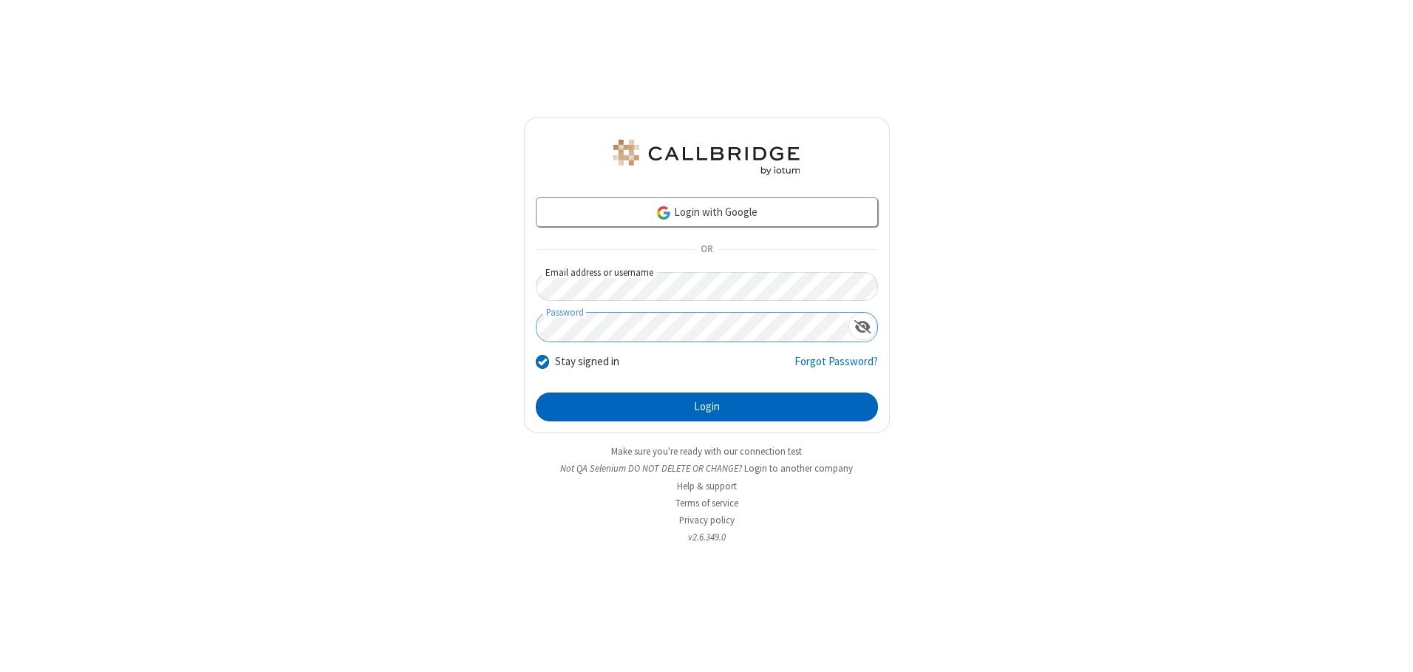
click at [707, 407] on button "Login" at bounding box center [707, 407] width 342 height 30
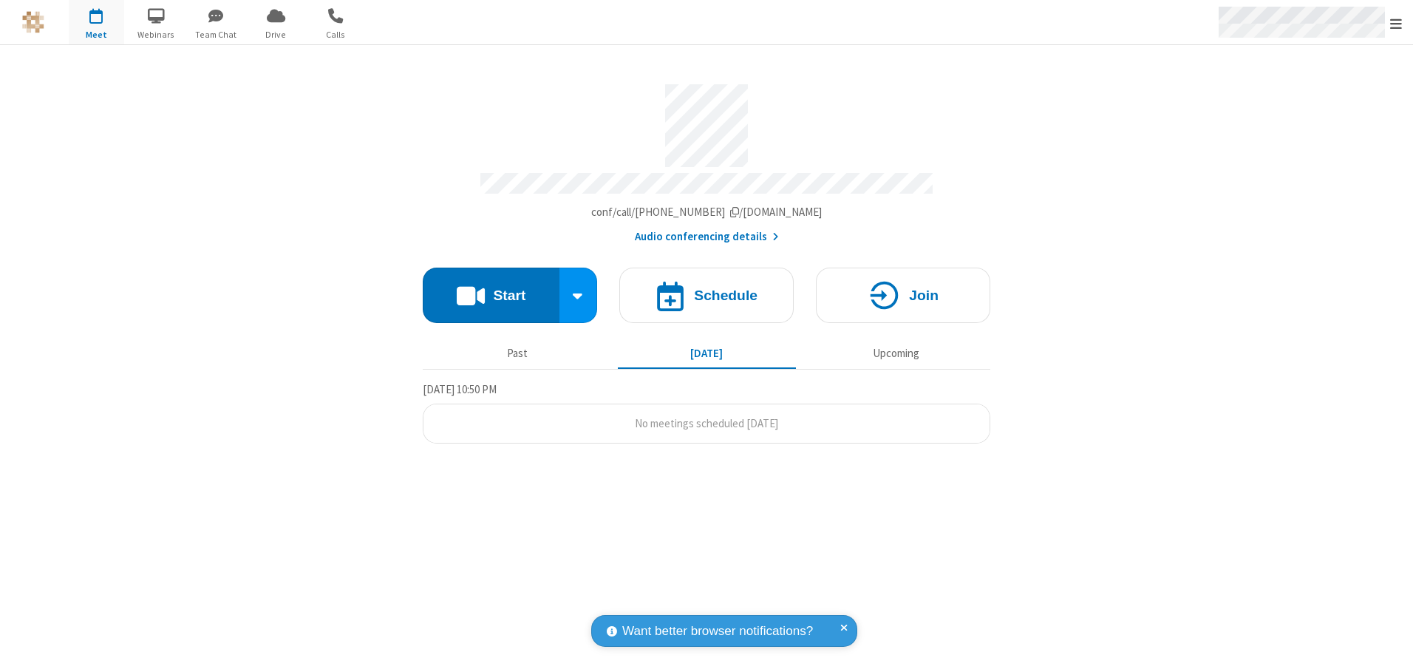
click at [1396, 23] on span "Open menu" at bounding box center [1396, 23] width 12 height 15
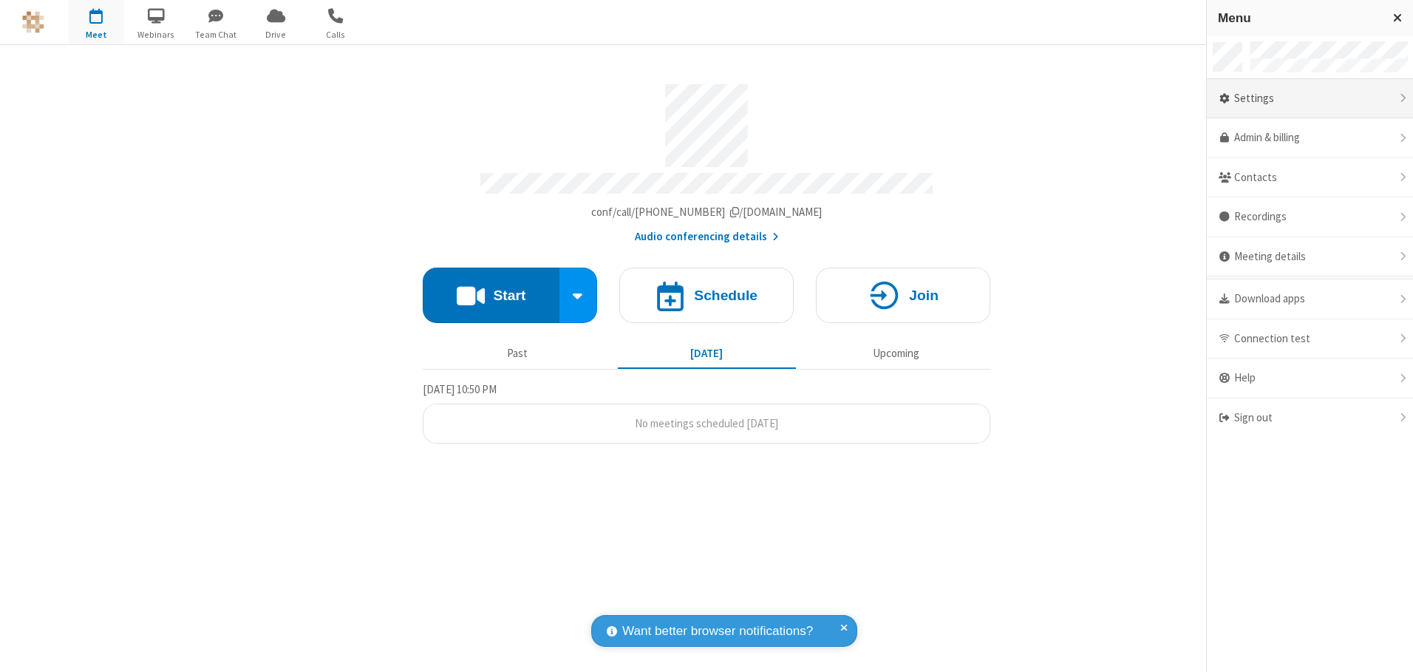
click at [1310, 98] on div "Settings" at bounding box center [1310, 99] width 206 height 40
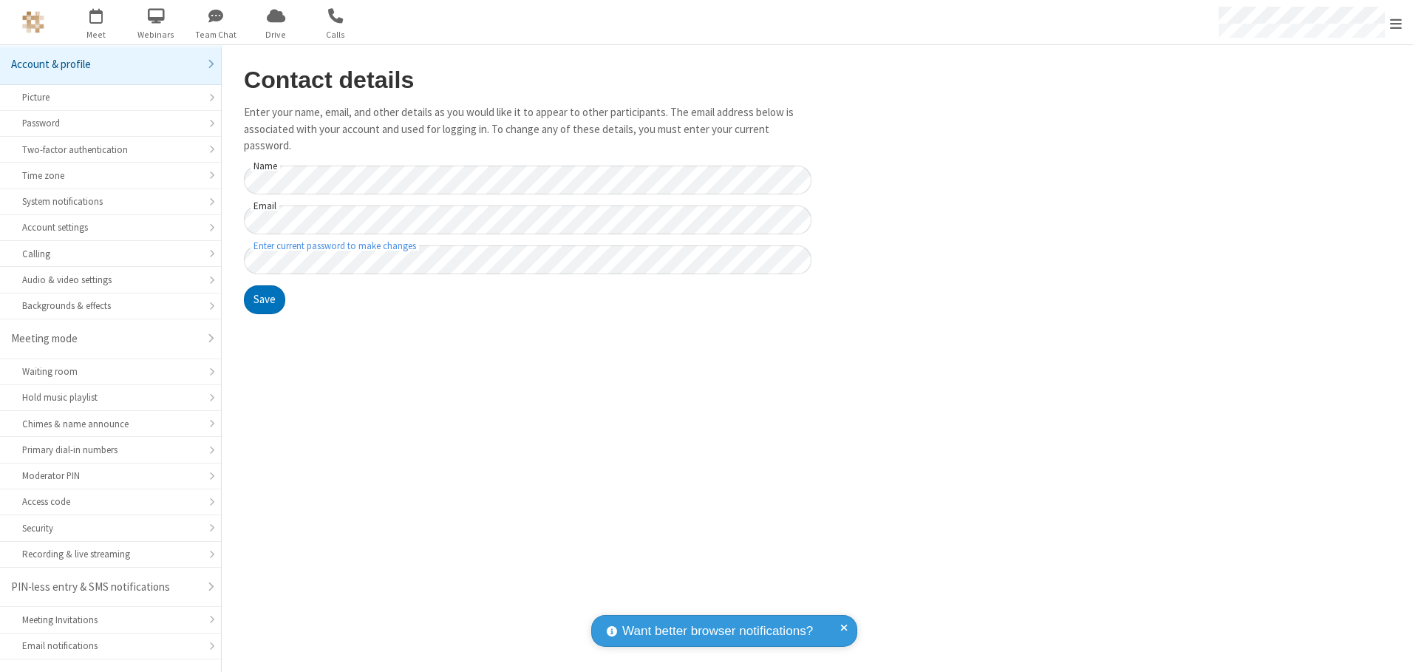
scroll to position [26, 0]
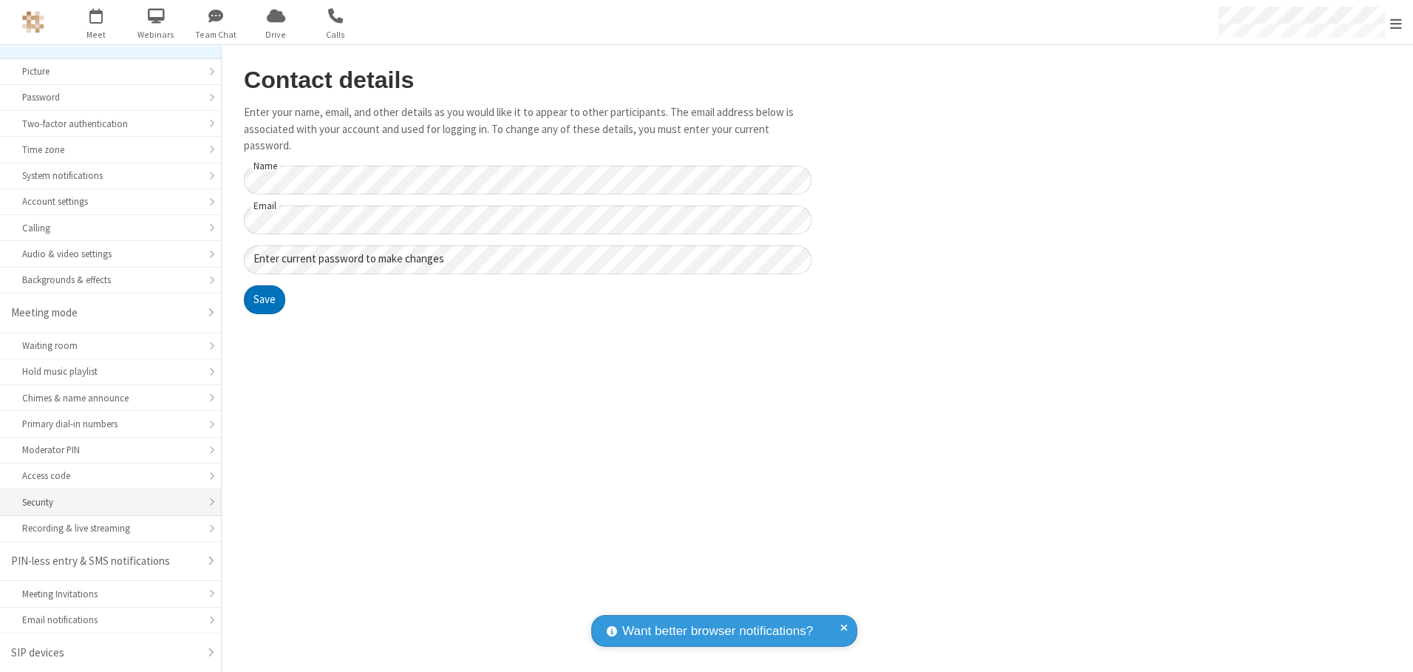
click at [105, 502] on div "Security" at bounding box center [110, 502] width 177 height 14
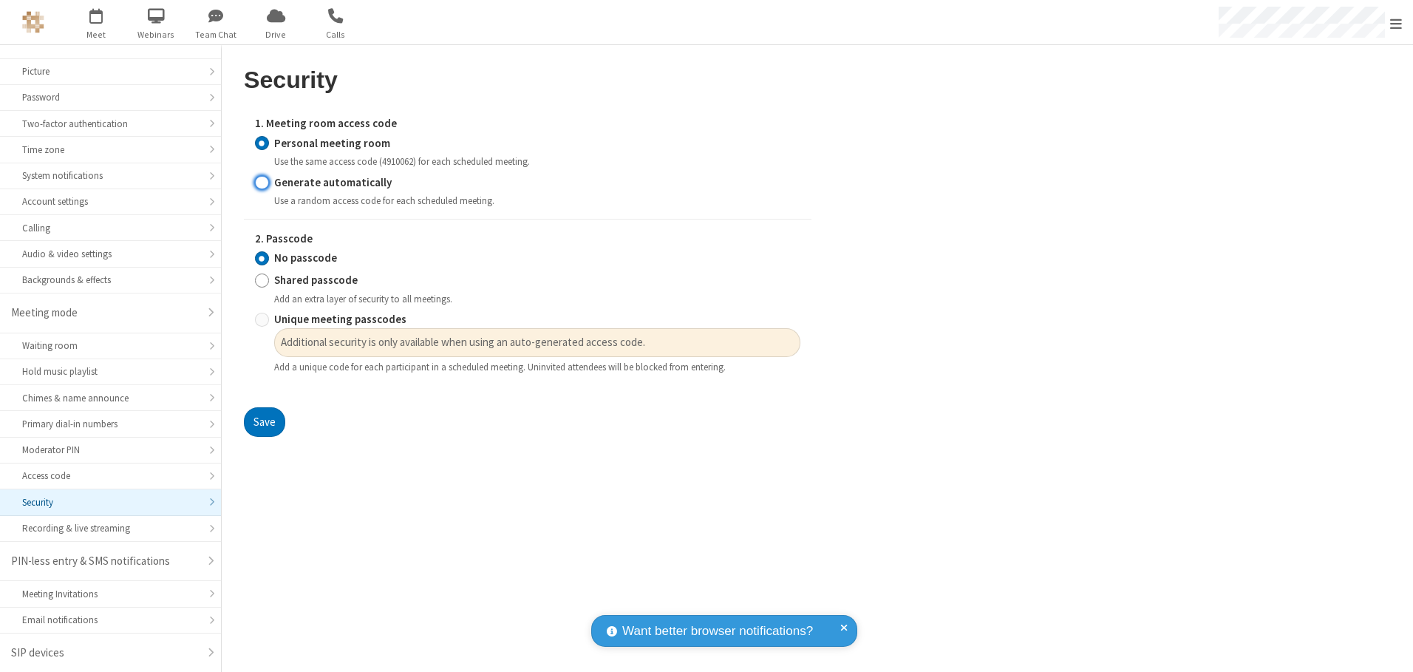
click at [262, 182] on input "Generate automatically" at bounding box center [262, 182] width 14 height 16
radio input "true"
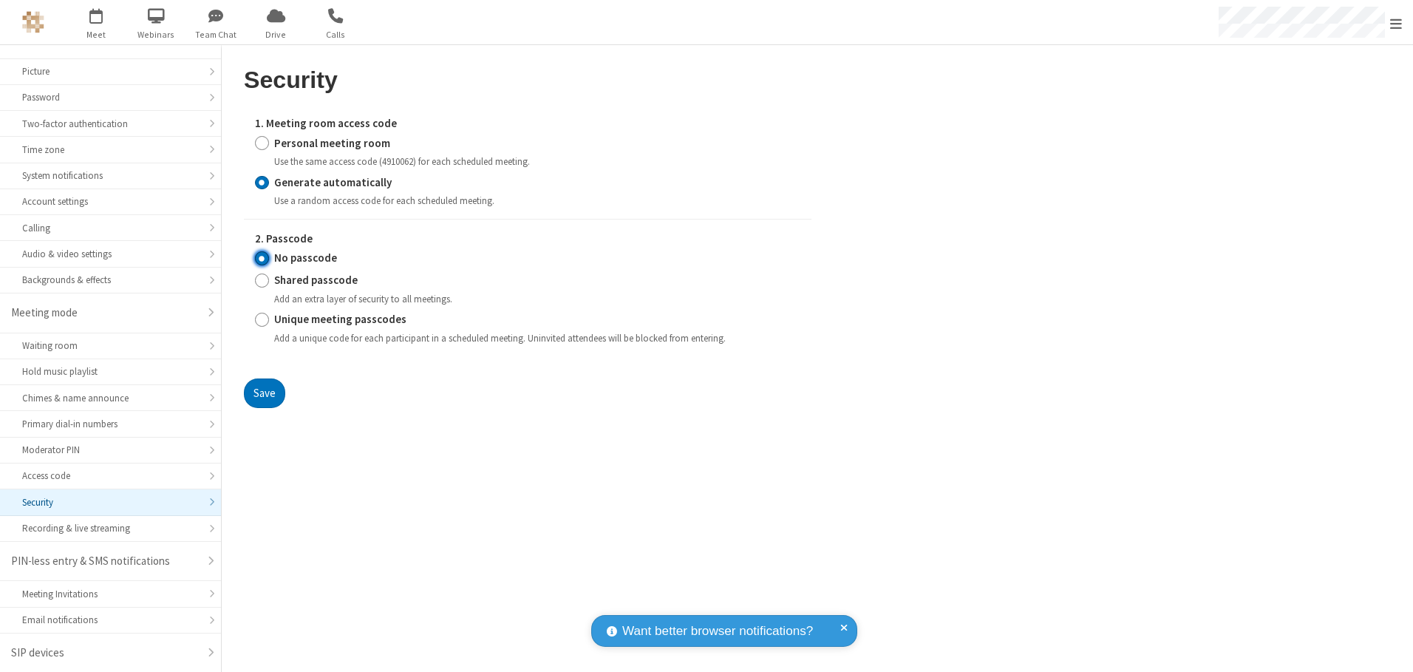
click at [262, 258] on input "No passcode" at bounding box center [262, 259] width 14 height 16
click at [264, 392] on button "Save" at bounding box center [264, 393] width 41 height 30
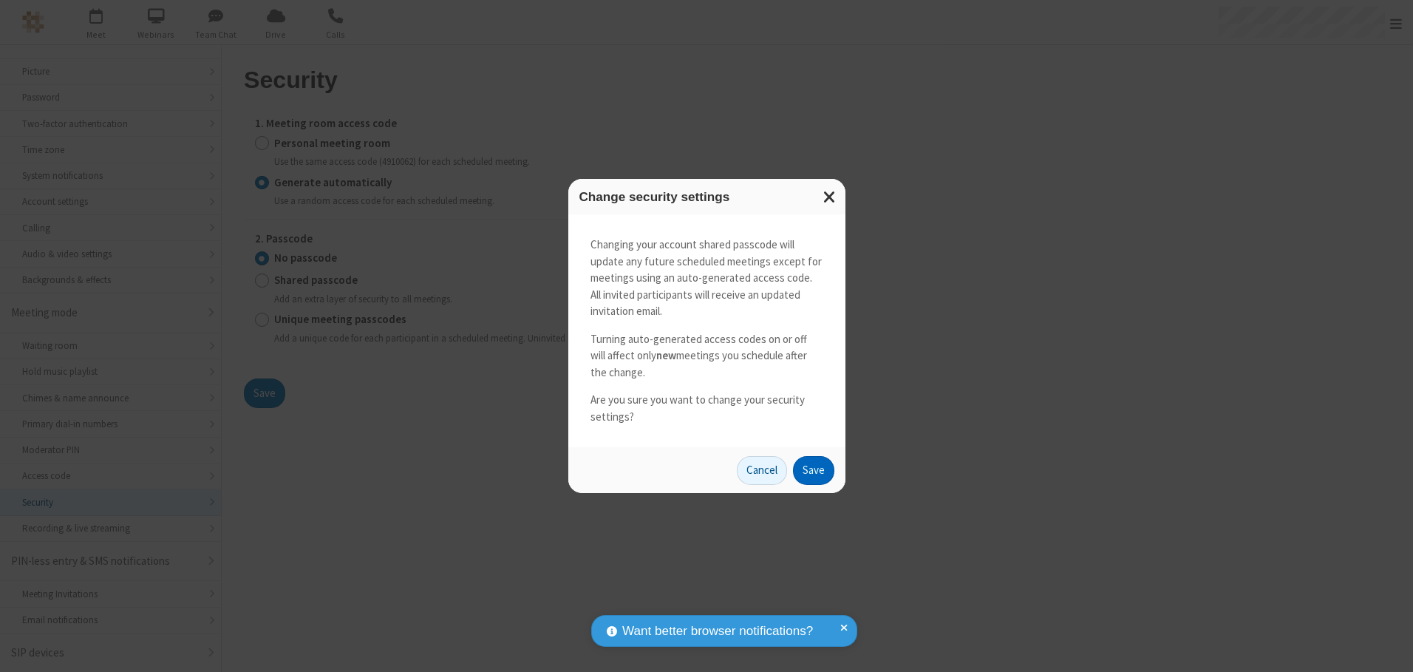
click at [813, 470] on button "Save" at bounding box center [813, 471] width 41 height 30
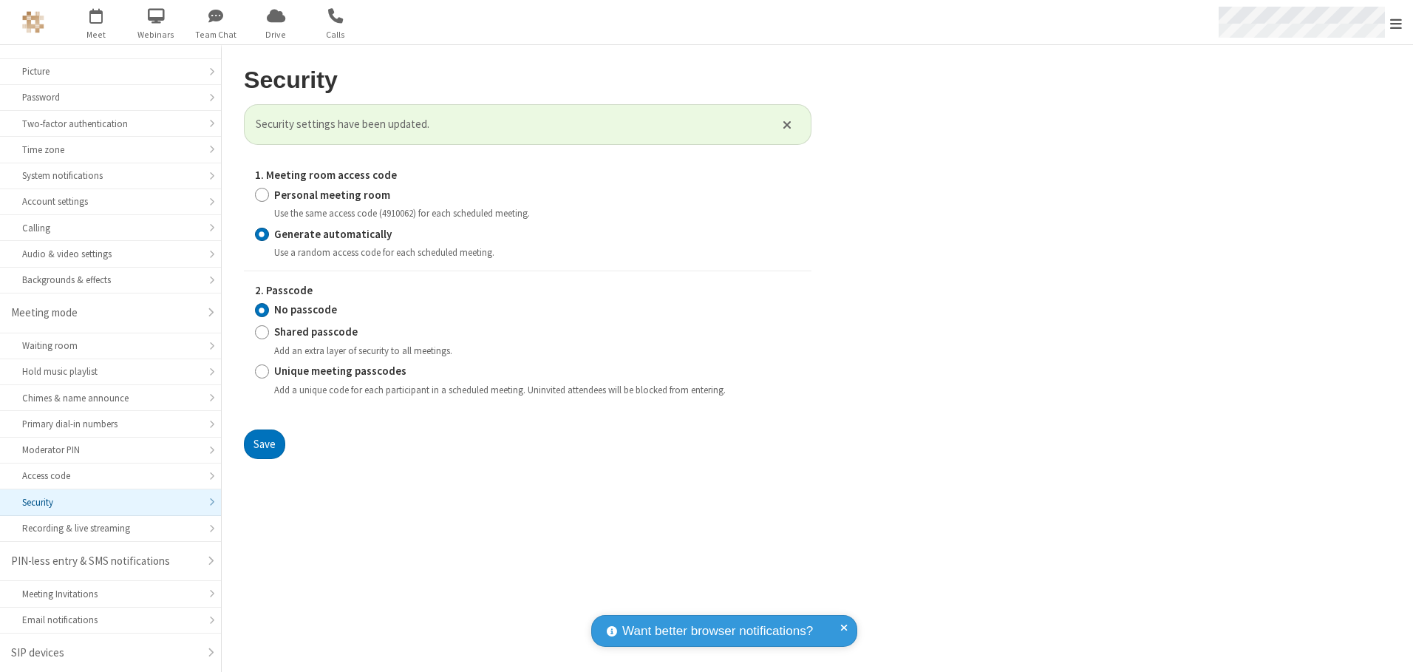
click at [1396, 23] on span "Open menu" at bounding box center [1396, 23] width 12 height 15
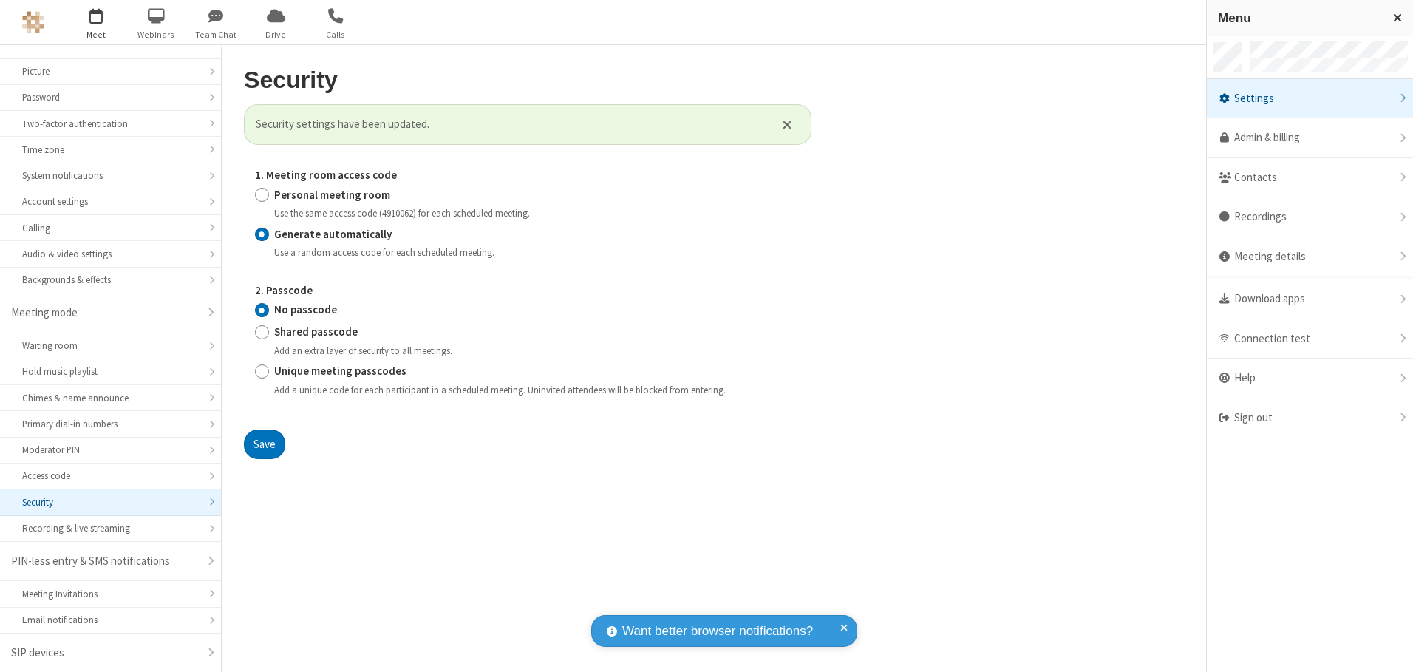
click at [96, 22] on span "button" at bounding box center [96, 15] width 55 height 25
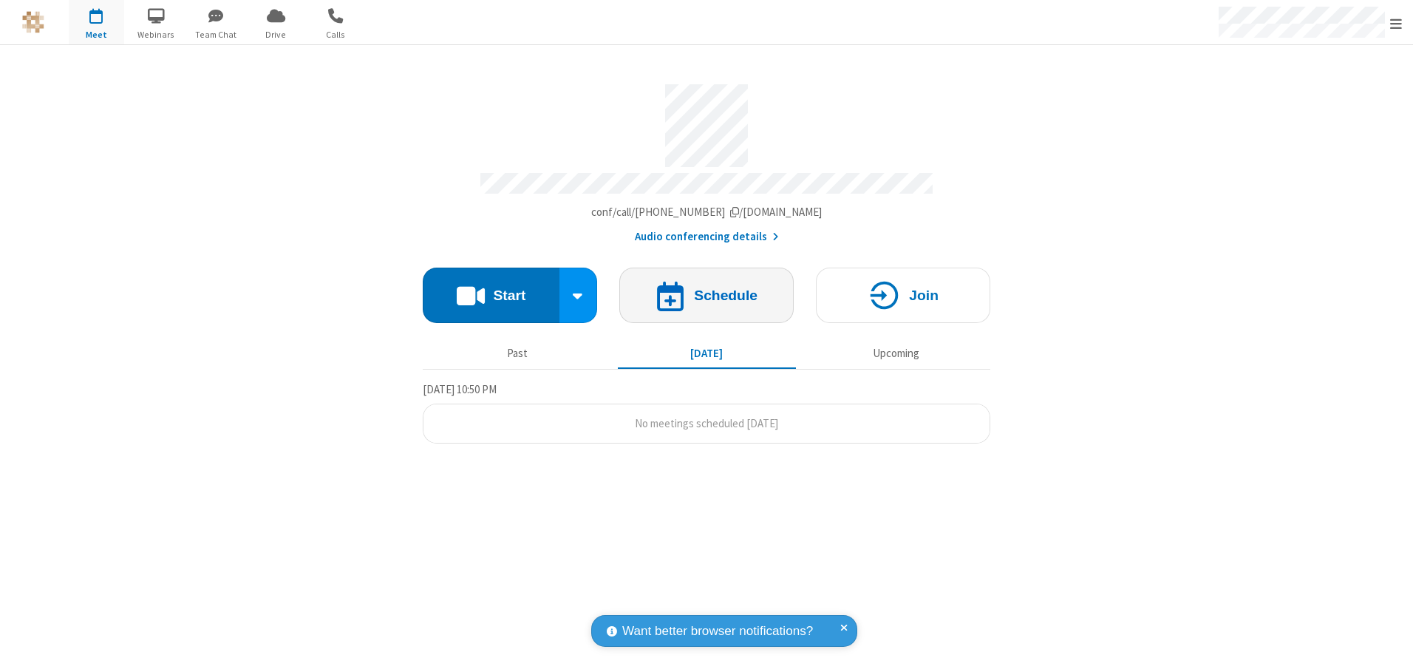
click at [707, 290] on h4 "Schedule" at bounding box center [726, 295] width 64 height 14
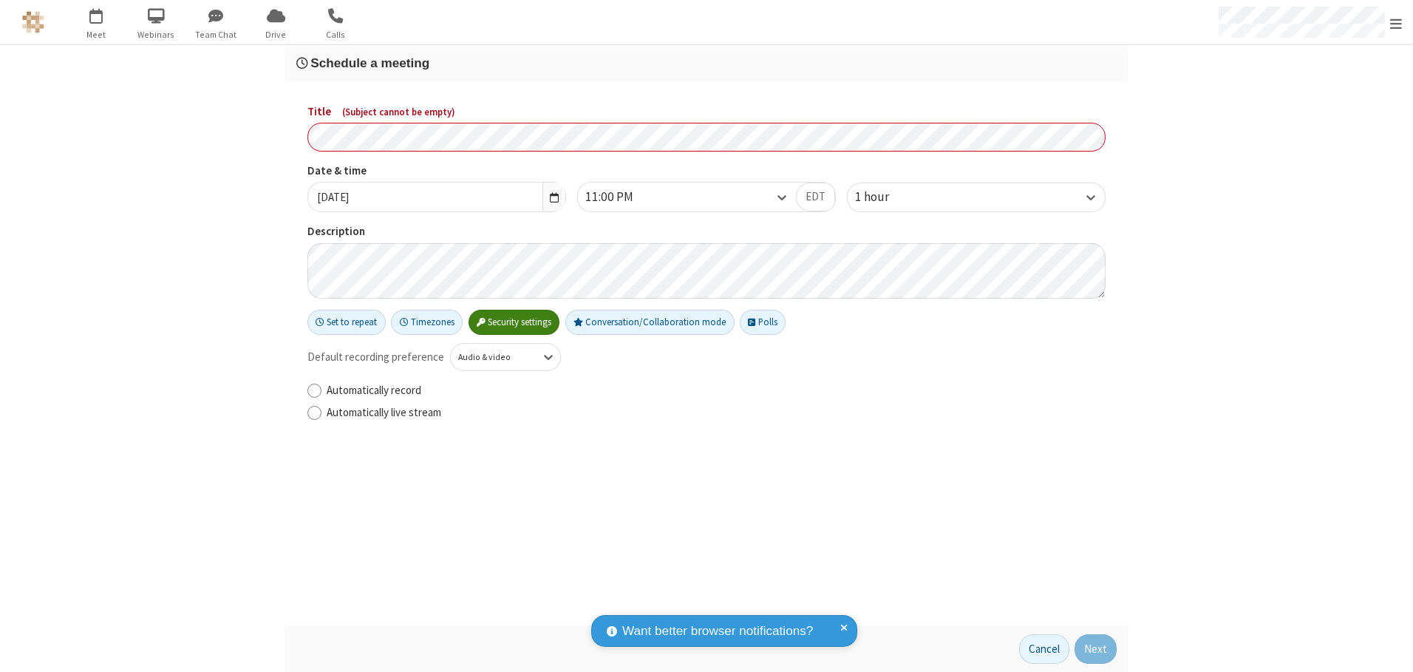
click at [707, 63] on h3 "Schedule a meeting" at bounding box center [706, 63] width 820 height 14
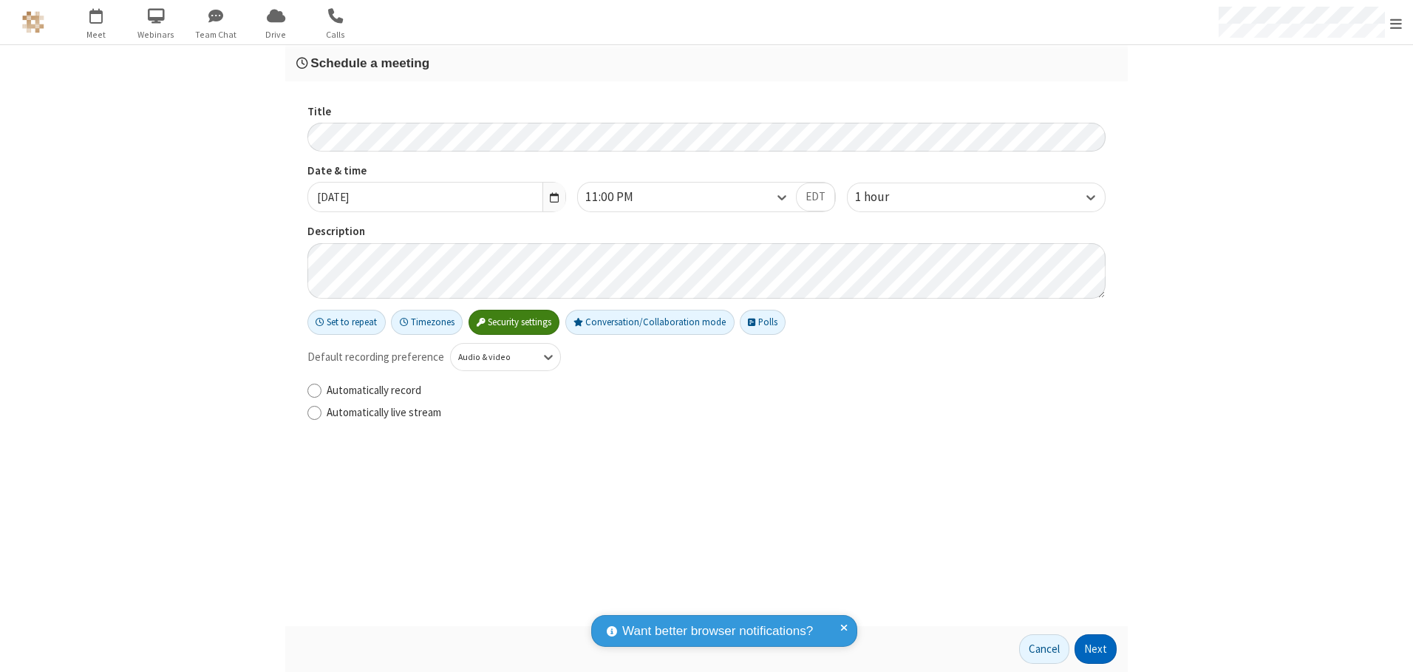
click at [1096, 649] on button "Next" at bounding box center [1096, 649] width 42 height 30
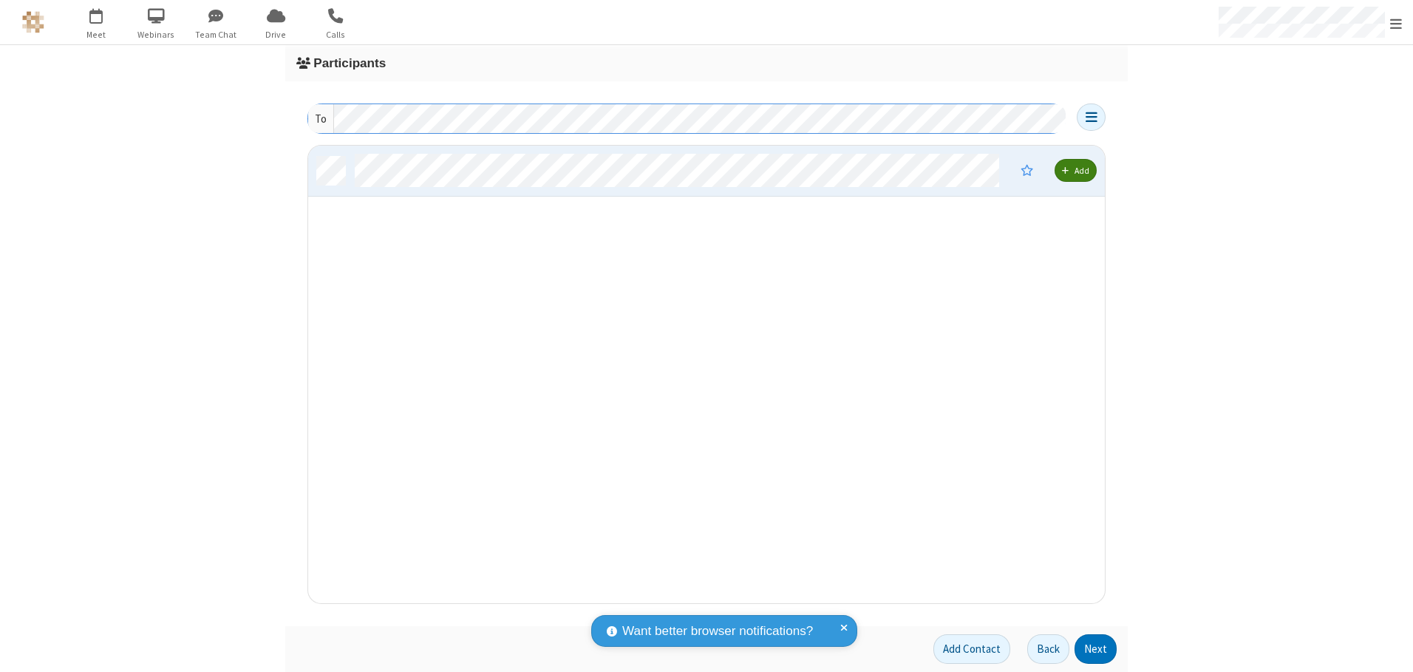
scroll to position [446, 786]
click at [1096, 649] on button "Next" at bounding box center [1096, 649] width 42 height 30
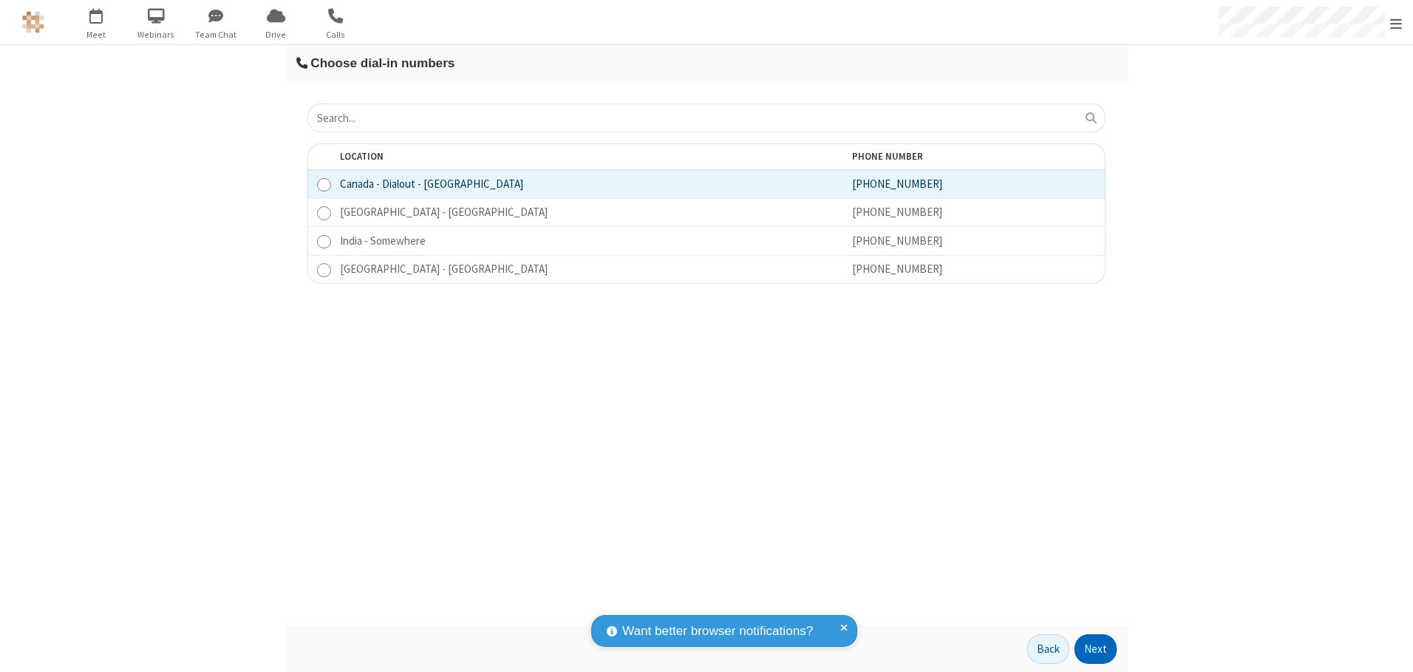
click at [1096, 649] on button "Next" at bounding box center [1096, 649] width 42 height 30
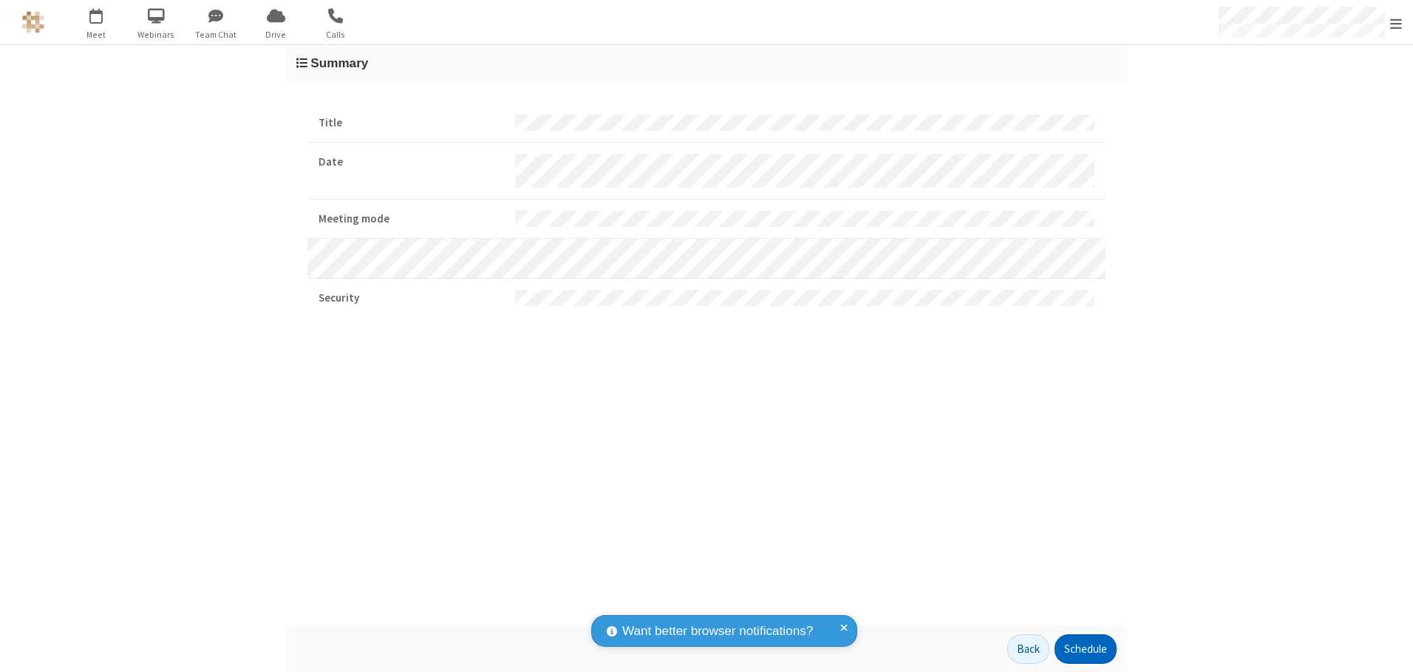
click at [1085, 649] on button "Schedule" at bounding box center [1086, 649] width 62 height 30
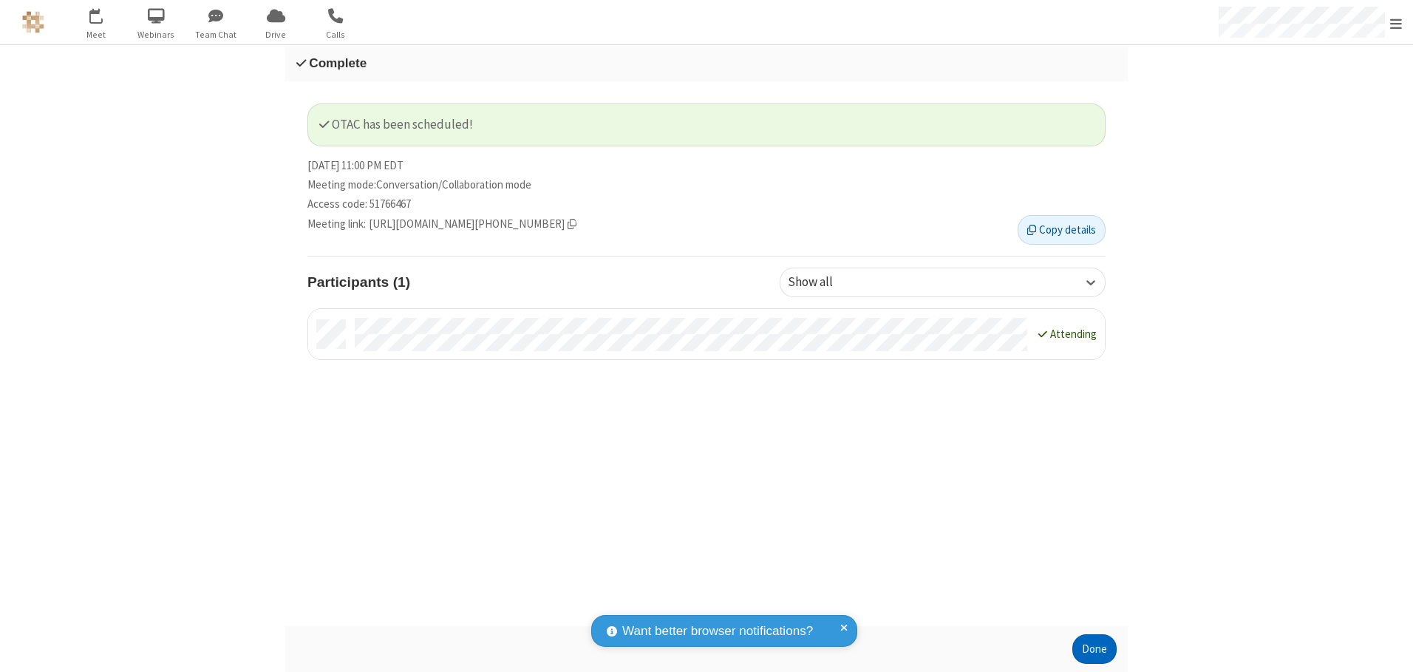
click at [1095, 649] on button "Done" at bounding box center [1095, 649] width 44 height 30
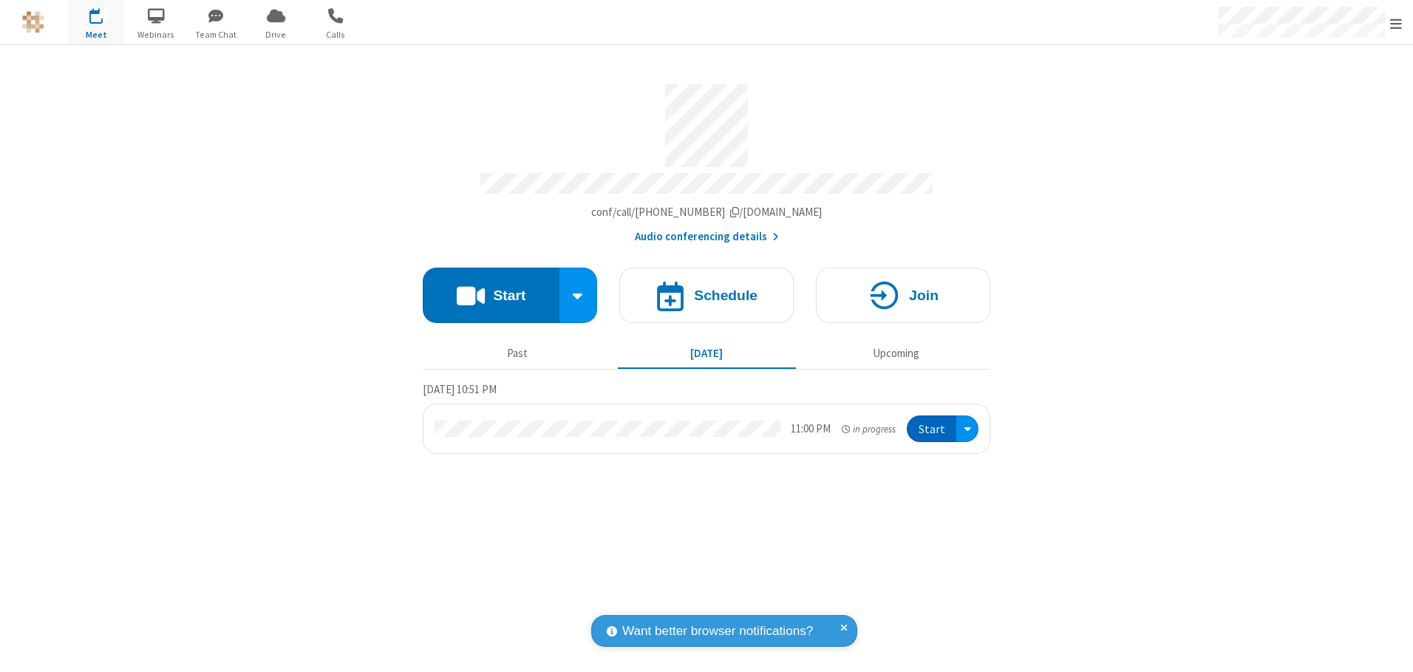
click at [933, 424] on button "Start" at bounding box center [932, 428] width 50 height 27
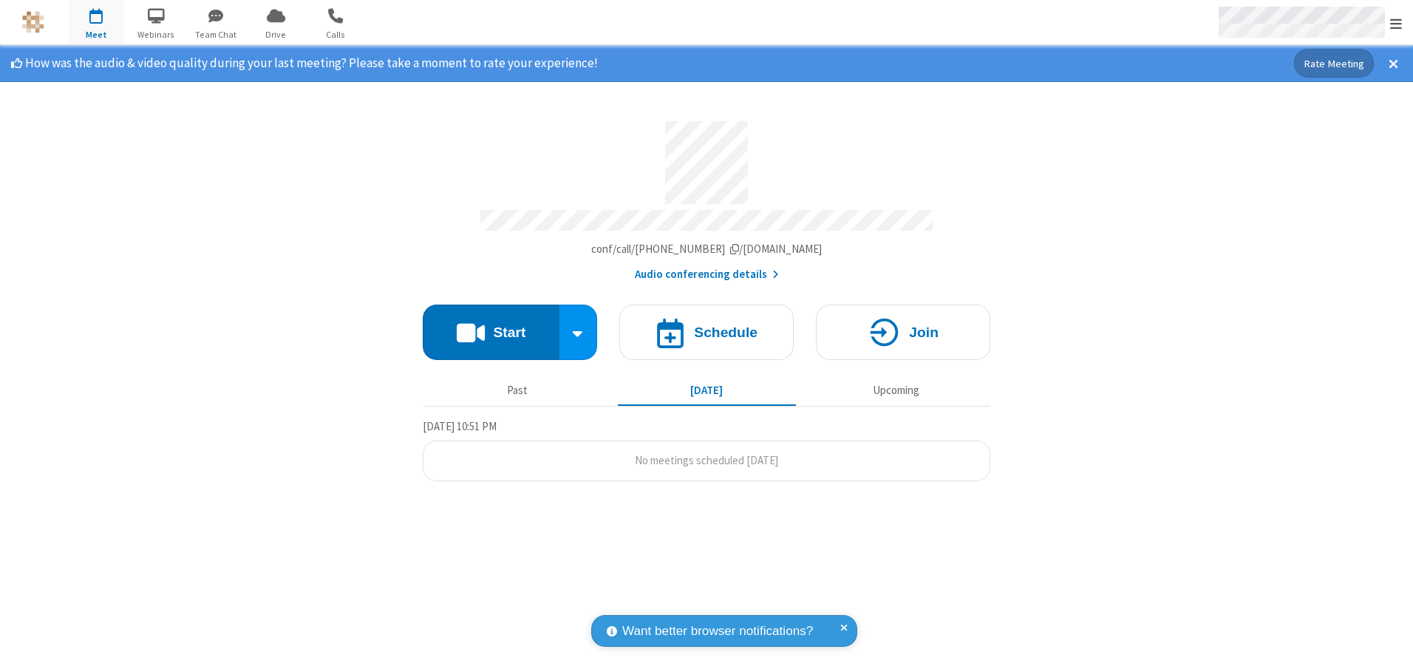
click at [1396, 23] on span "Open menu" at bounding box center [1396, 23] width 12 height 15
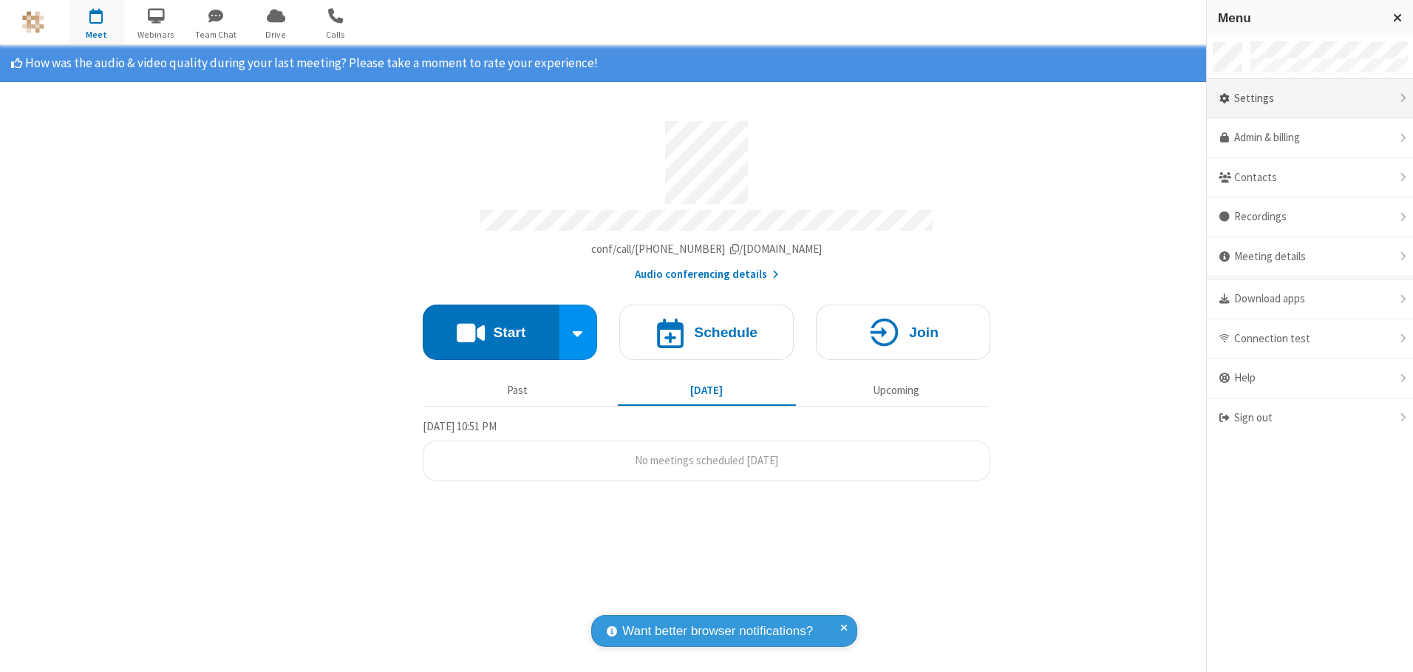
click at [1310, 98] on div "Settings" at bounding box center [1310, 99] width 206 height 40
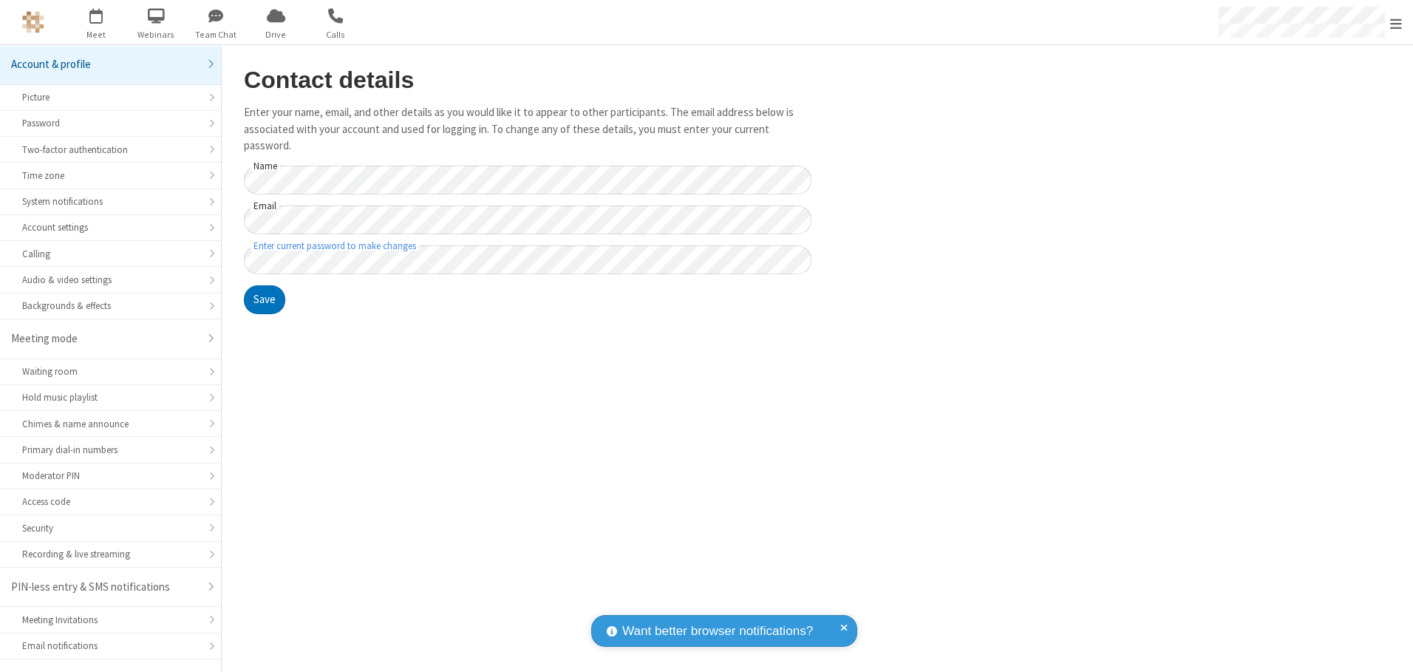
scroll to position [26, 0]
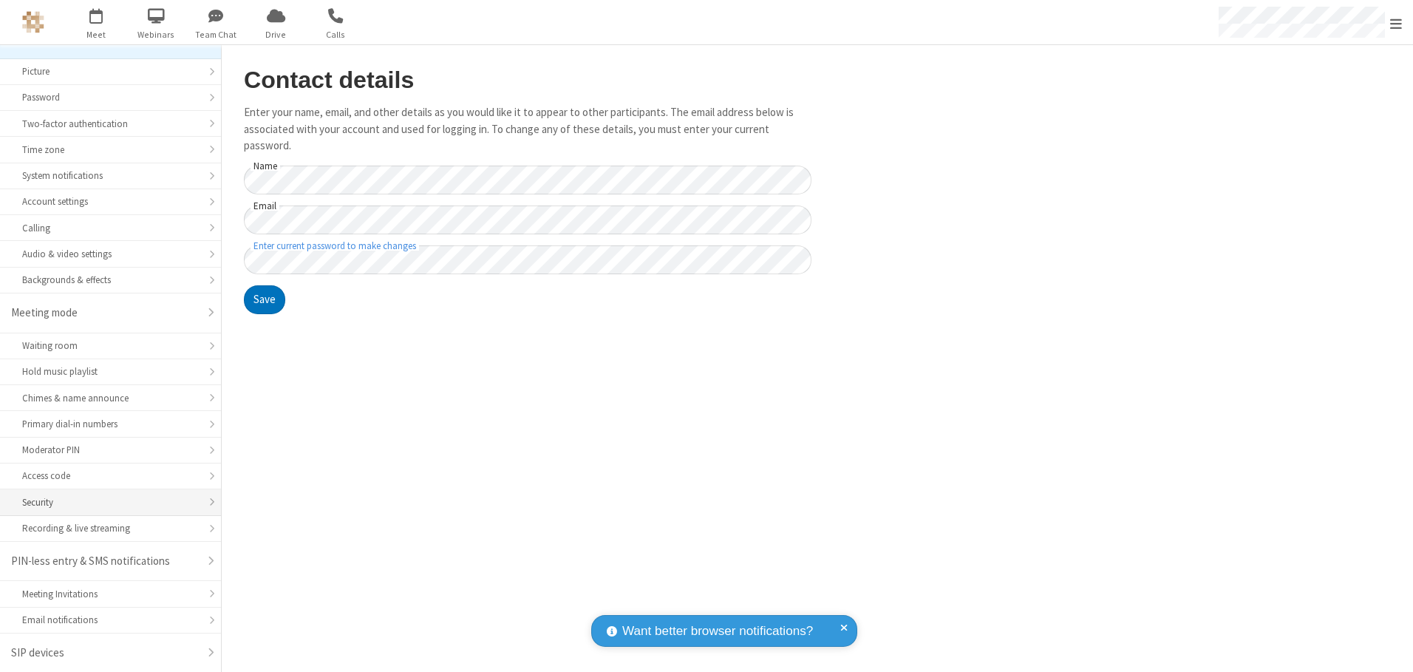
click at [105, 502] on div "Security" at bounding box center [110, 502] width 177 height 14
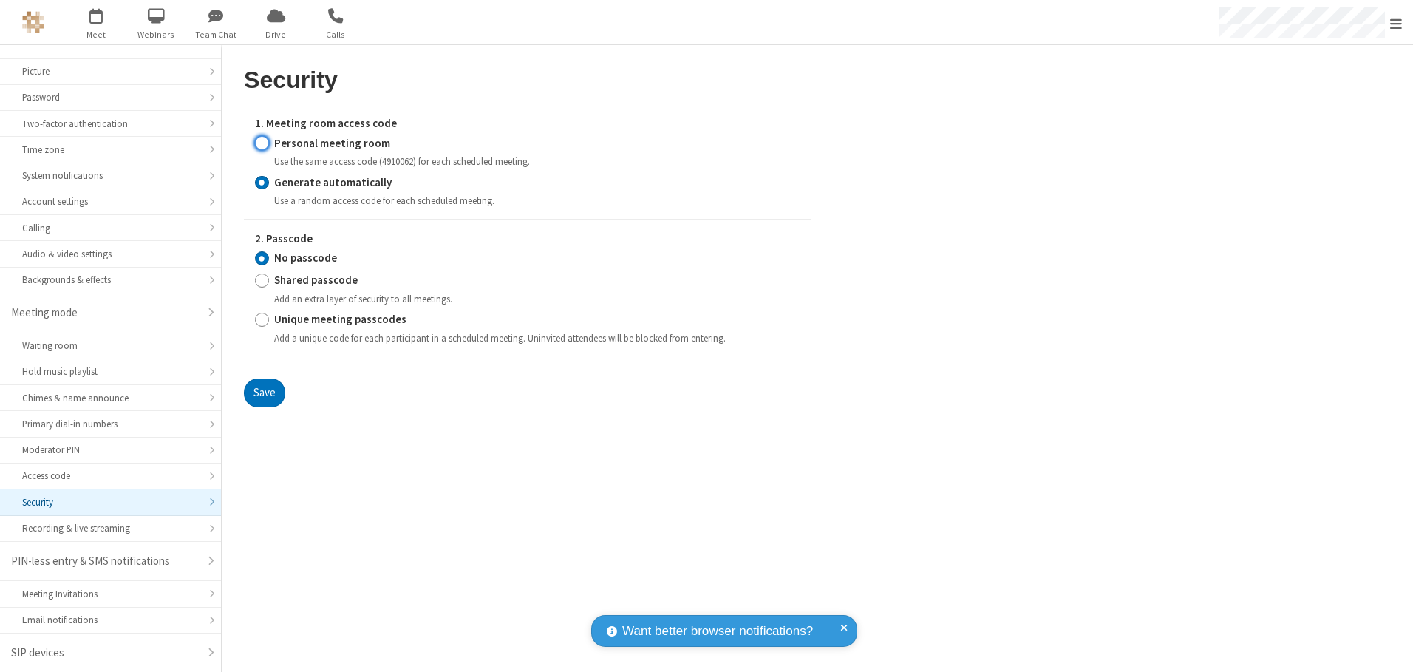
click at [262, 143] on input "Personal meeting room" at bounding box center [262, 143] width 14 height 16
radio input "true"
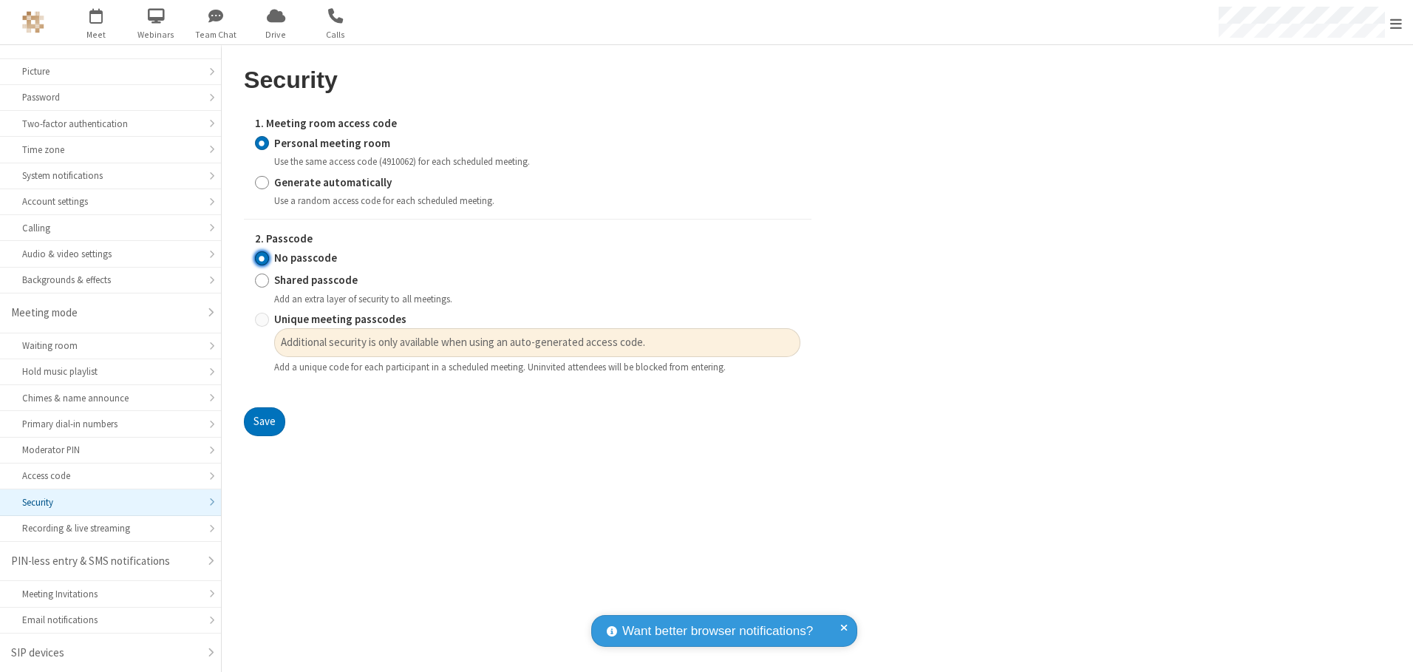
click at [262, 258] on input "No passcode" at bounding box center [262, 259] width 14 height 16
click at [264, 422] on button "Save" at bounding box center [264, 422] width 41 height 30
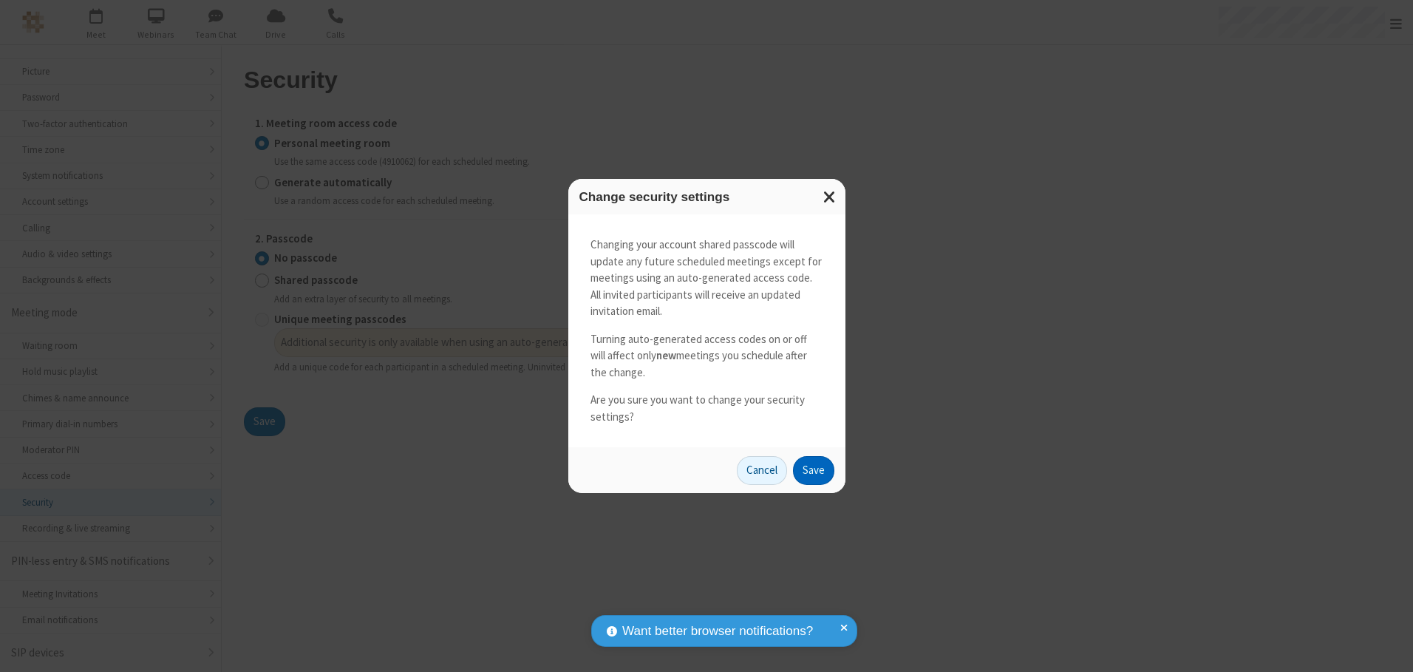
click at [813, 470] on button "Save" at bounding box center [813, 471] width 41 height 30
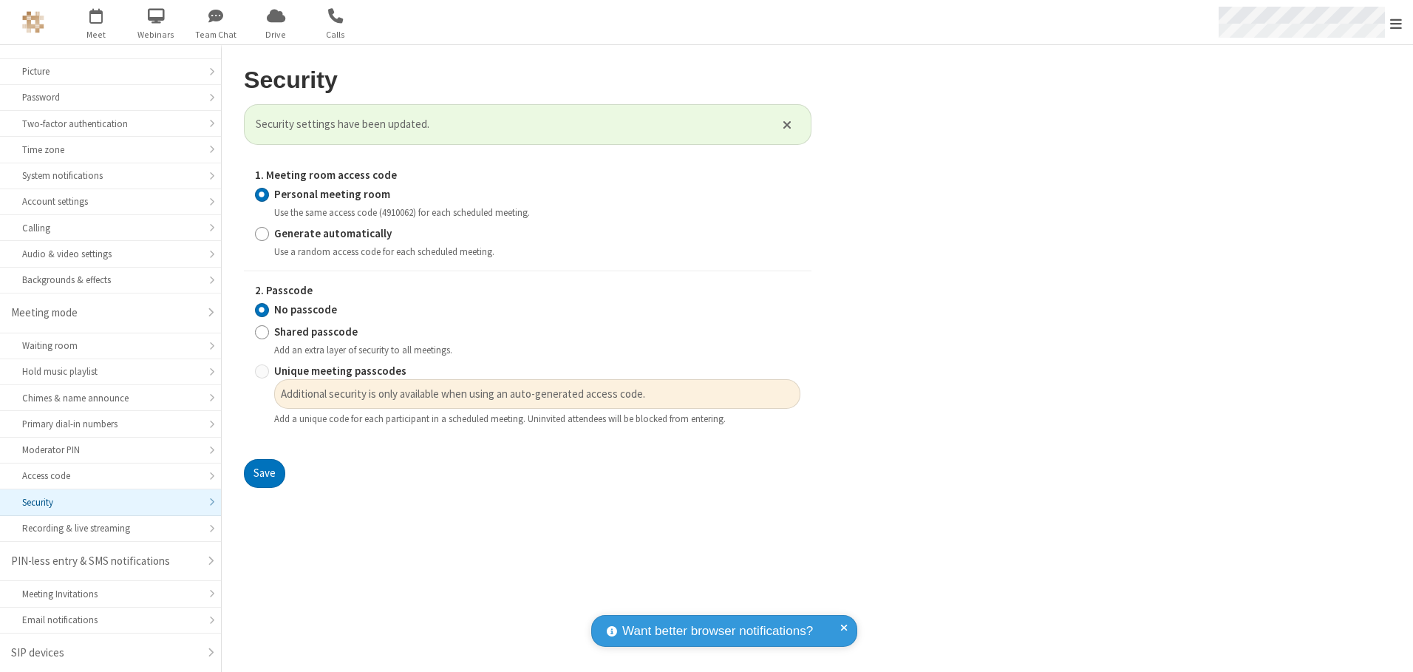
click at [1396, 22] on span "Open menu" at bounding box center [1396, 23] width 12 height 15
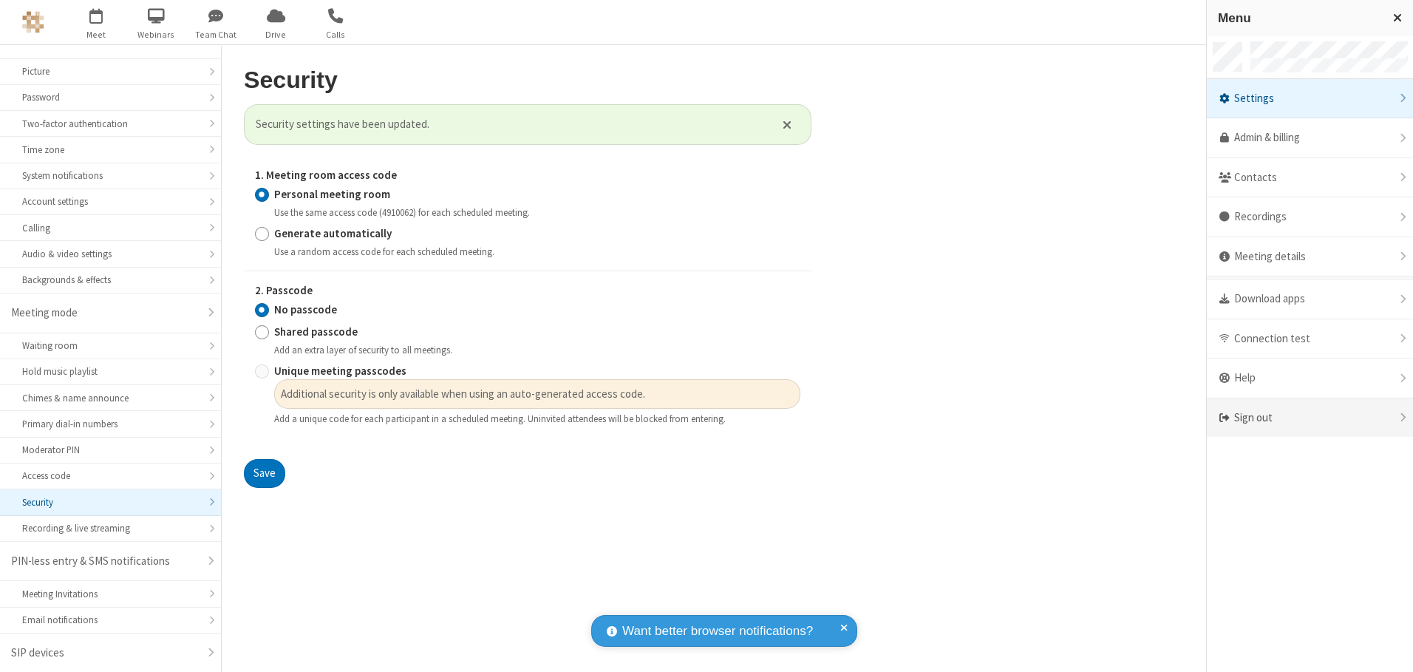
click at [1310, 418] on div "Sign out" at bounding box center [1310, 417] width 206 height 39
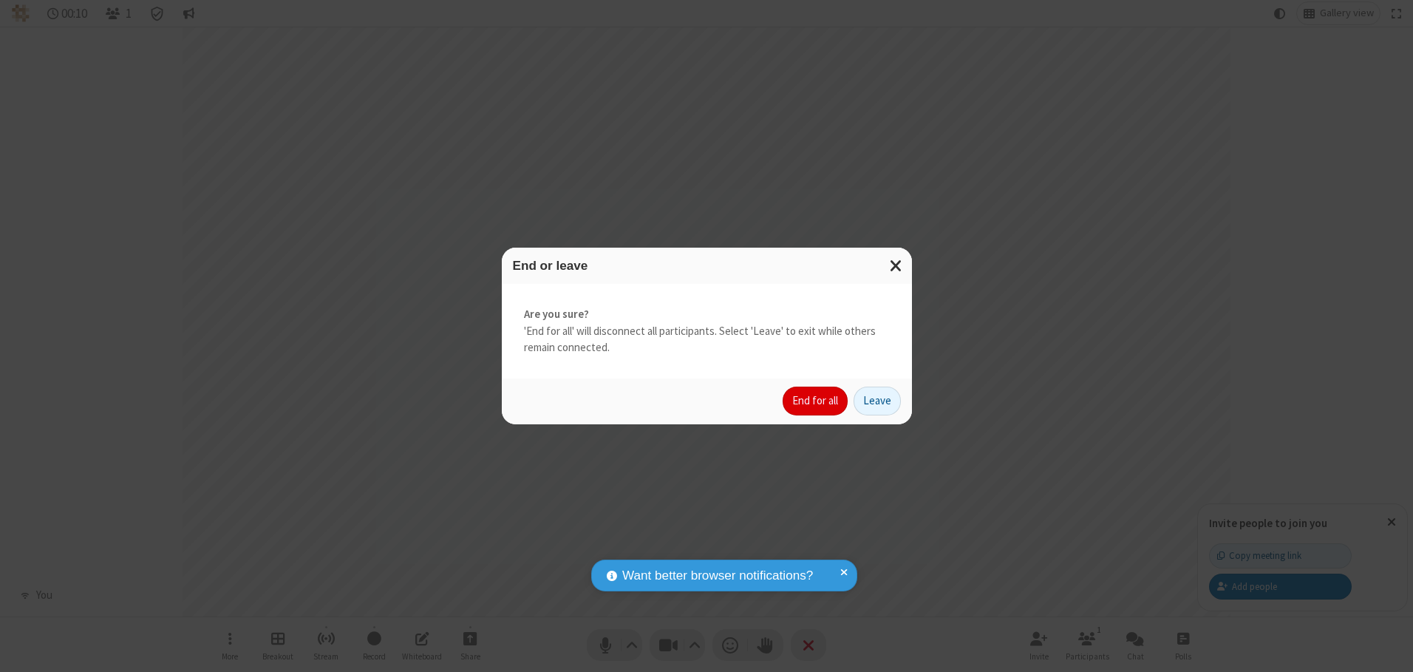
click at [816, 401] on button "End for all" at bounding box center [815, 402] width 65 height 30
